Goal: Check status: Check status

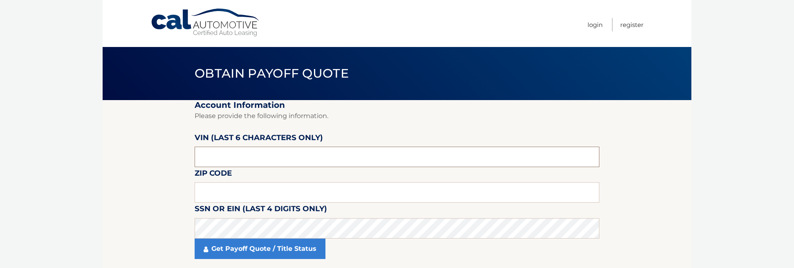
click at [230, 155] on input "text" at bounding box center [397, 157] width 405 height 20
drag, startPoint x: 213, startPoint y: 158, endPoint x: 243, endPoint y: 157, distance: 30.7
click at [234, 157] on input "text" at bounding box center [397, 157] width 405 height 20
drag, startPoint x: 227, startPoint y: 157, endPoint x: 145, endPoint y: 152, distance: 81.9
click at [145, 152] on section "Account Information Please provide the following information. VIN (last 6 chara…" at bounding box center [397, 184] width 589 height 169
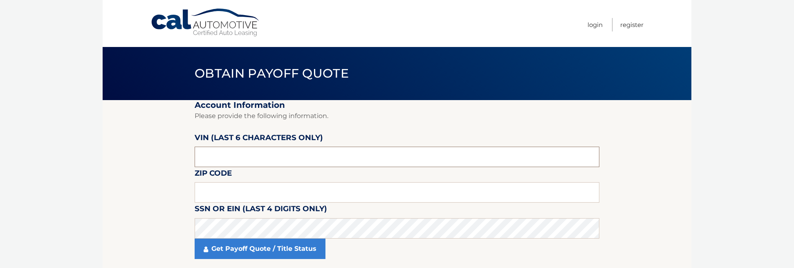
paste input "196415"
type input "196415"
type input "07068"
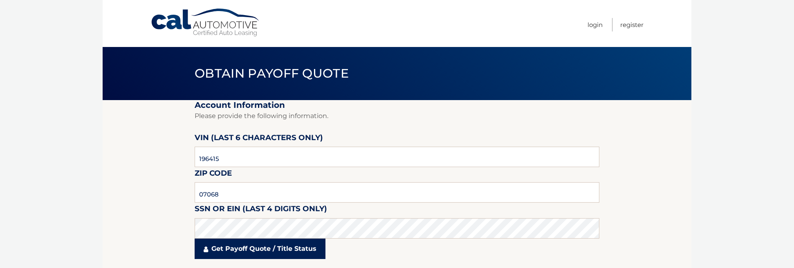
click at [238, 249] on link "Get Payoff Quote / Title Status" at bounding box center [260, 249] width 131 height 20
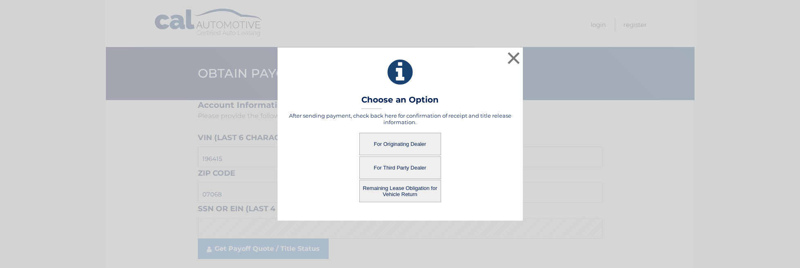
click at [402, 143] on button "For Originating Dealer" at bounding box center [400, 144] width 82 height 22
click at [397, 142] on button "For Originating Dealer" at bounding box center [400, 144] width 82 height 22
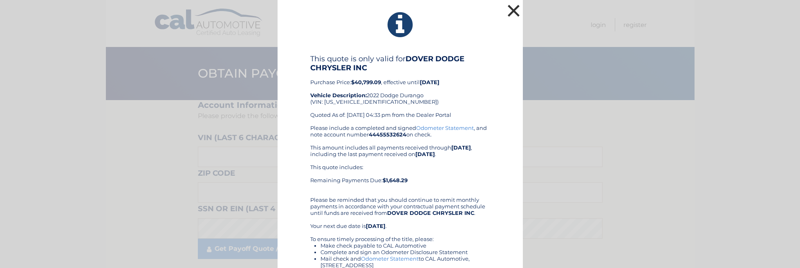
click at [511, 9] on button "×" at bounding box center [514, 10] width 16 height 16
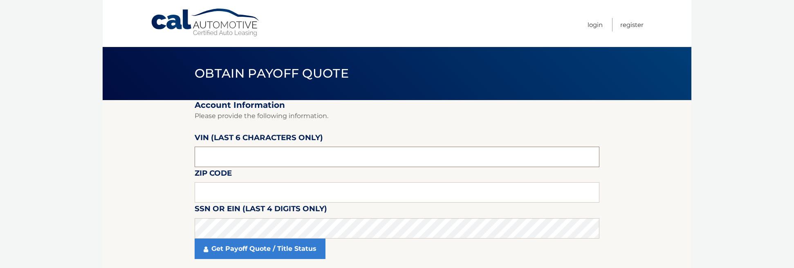
drag, startPoint x: 253, startPoint y: 158, endPoint x: 249, endPoint y: 159, distance: 4.5
click at [253, 158] on input "text" at bounding box center [397, 157] width 405 height 20
type input "196415"
click at [240, 195] on input "text" at bounding box center [397, 192] width 405 height 20
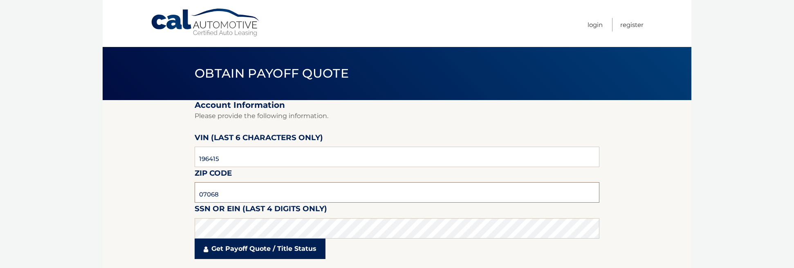
type input "07068"
click at [249, 249] on link "Get Payoff Quote / Title Status" at bounding box center [260, 249] width 131 height 20
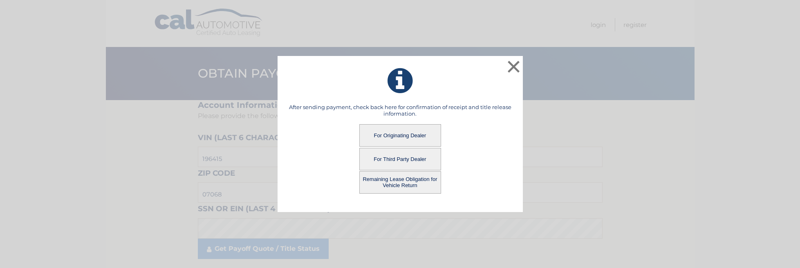
click at [421, 159] on button "For Third Party Dealer" at bounding box center [400, 159] width 82 height 22
click at [411, 159] on button "For Third Party Dealer" at bounding box center [400, 159] width 82 height 22
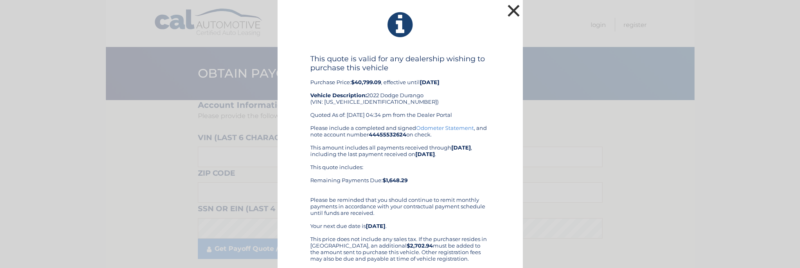
click at [511, 11] on button "×" at bounding box center [514, 10] width 16 height 16
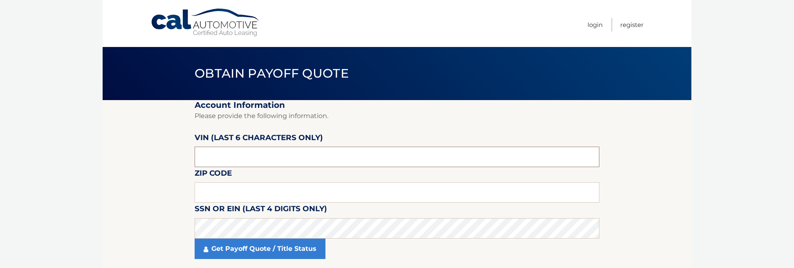
click at [232, 154] on input "text" at bounding box center [397, 157] width 405 height 20
type input "196415"
click at [221, 191] on input "text" at bounding box center [397, 192] width 405 height 20
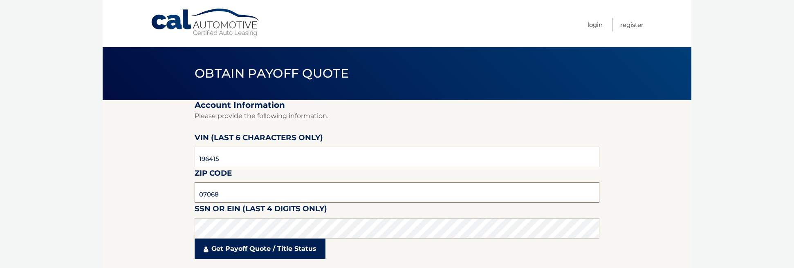
type input "07068"
click at [257, 250] on link "Get Payoff Quote / Title Status" at bounding box center [260, 249] width 131 height 20
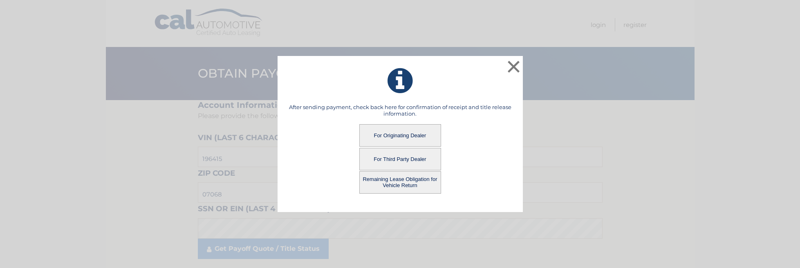
click at [390, 186] on button "Remaining Lease Obligation for Vehicle Return" at bounding box center [400, 182] width 82 height 22
click at [389, 186] on button "Remaining Lease Obligation for Vehicle Return" at bounding box center [400, 182] width 82 height 22
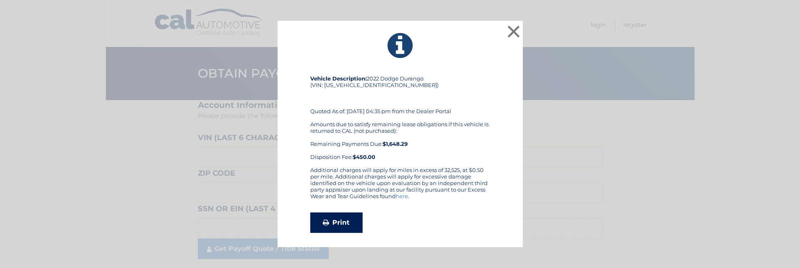
click at [333, 226] on link "Print" at bounding box center [336, 223] width 52 height 20
